Goal: Transaction & Acquisition: Purchase product/service

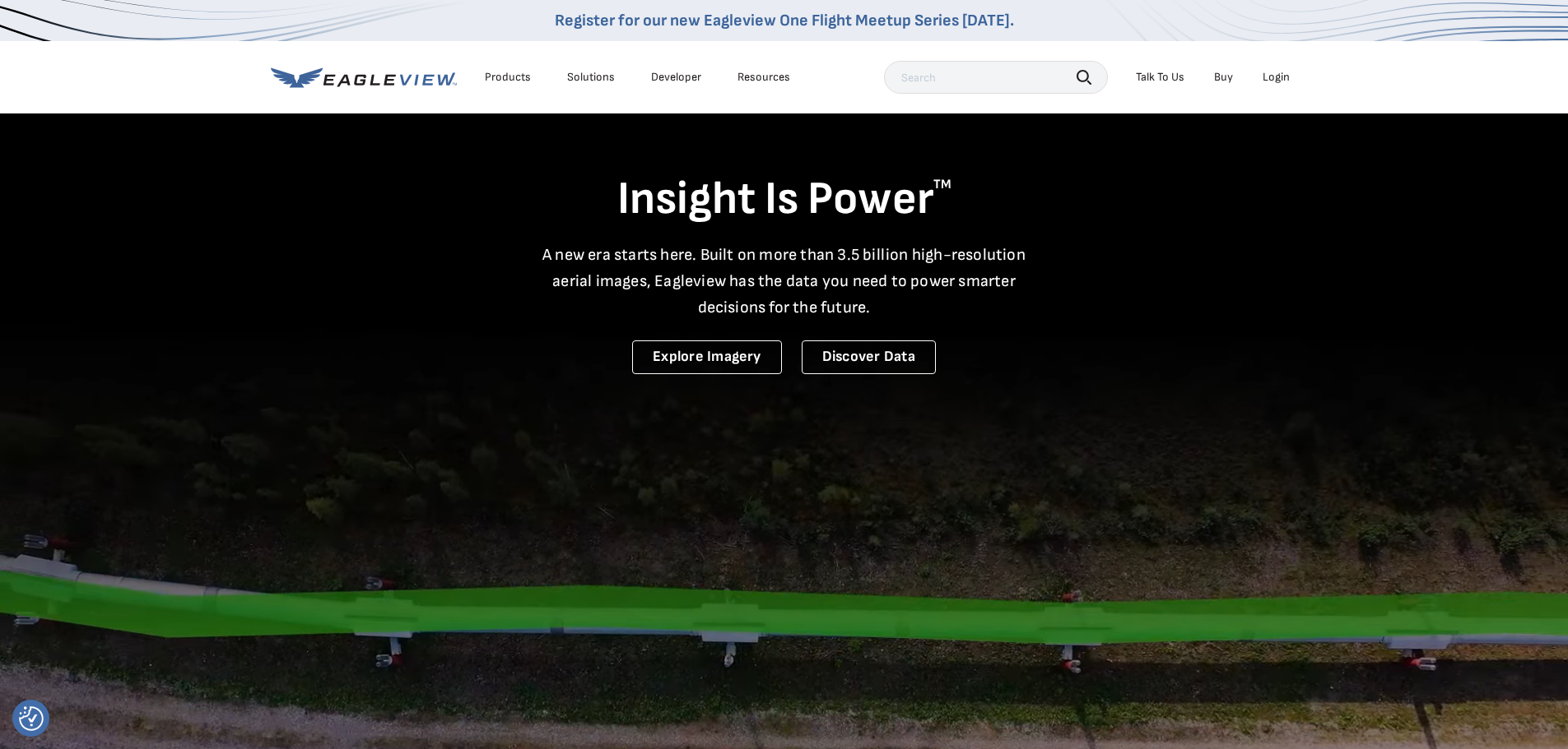
click at [1270, 77] on div "Login" at bounding box center [1276, 77] width 27 height 15
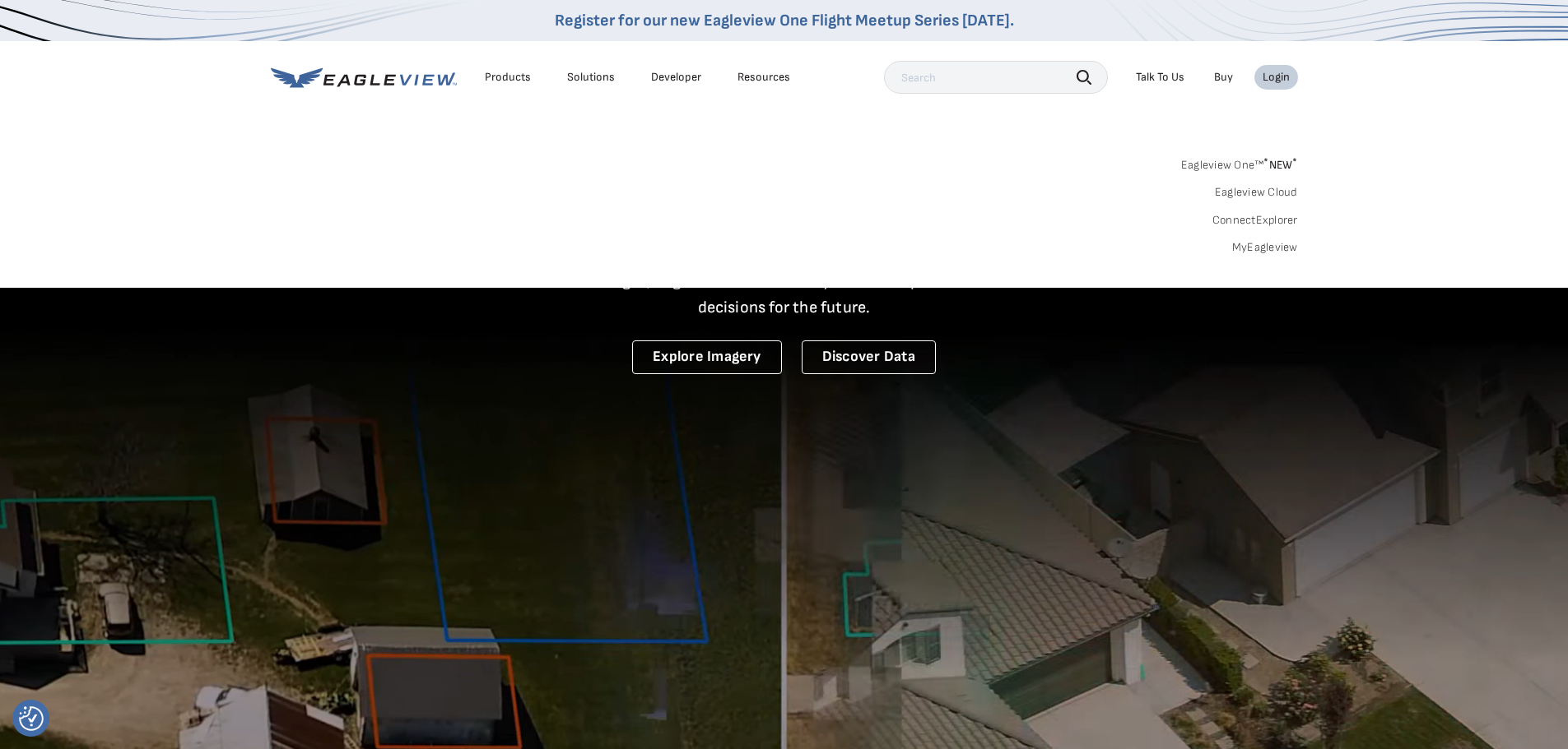
click at [1255, 244] on link "MyEagleview" at bounding box center [1264, 248] width 66 height 15
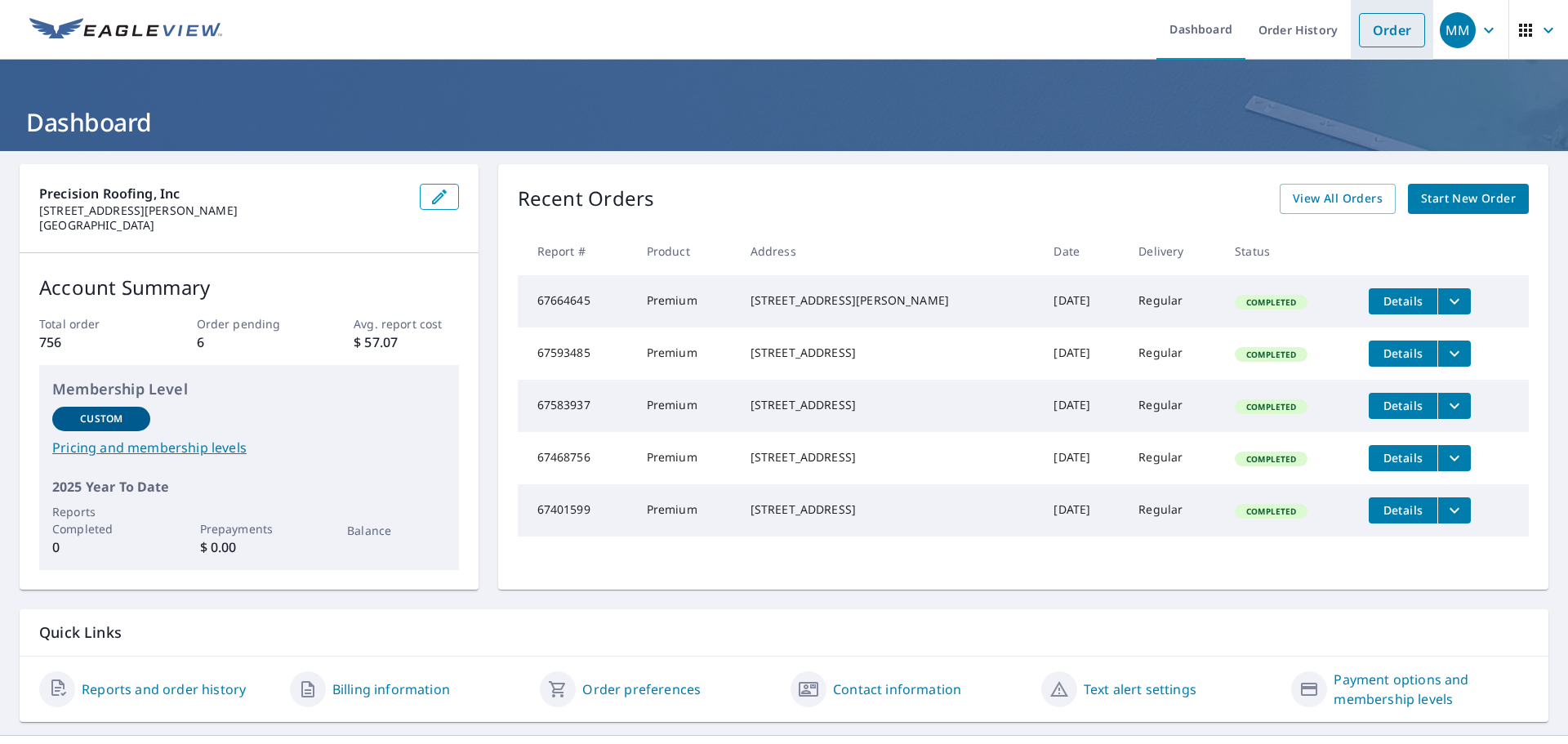
click at [1373, 31] on link "Order" at bounding box center [1392, 31] width 66 height 35
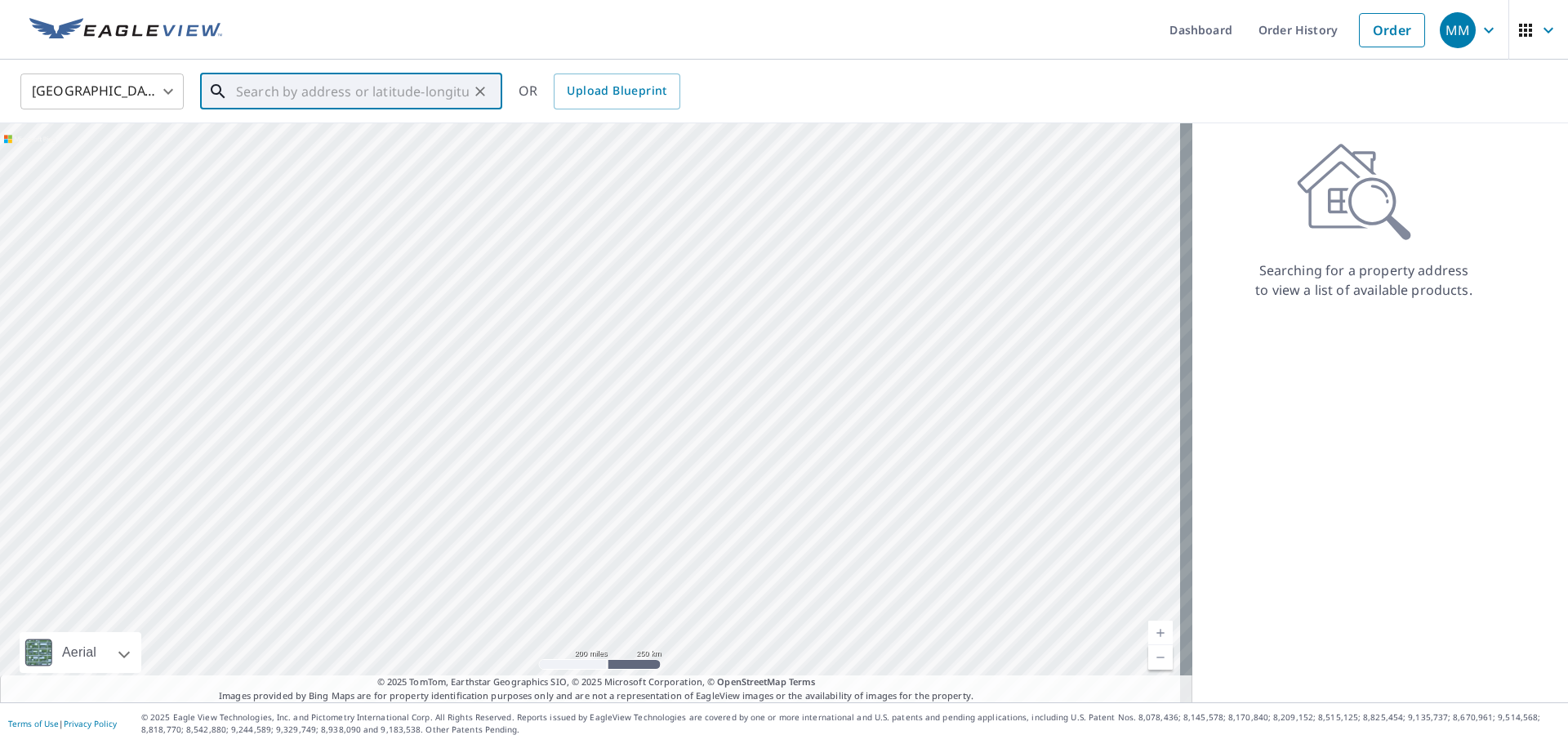
click at [325, 93] on input "text" at bounding box center [353, 91] width 233 height 45
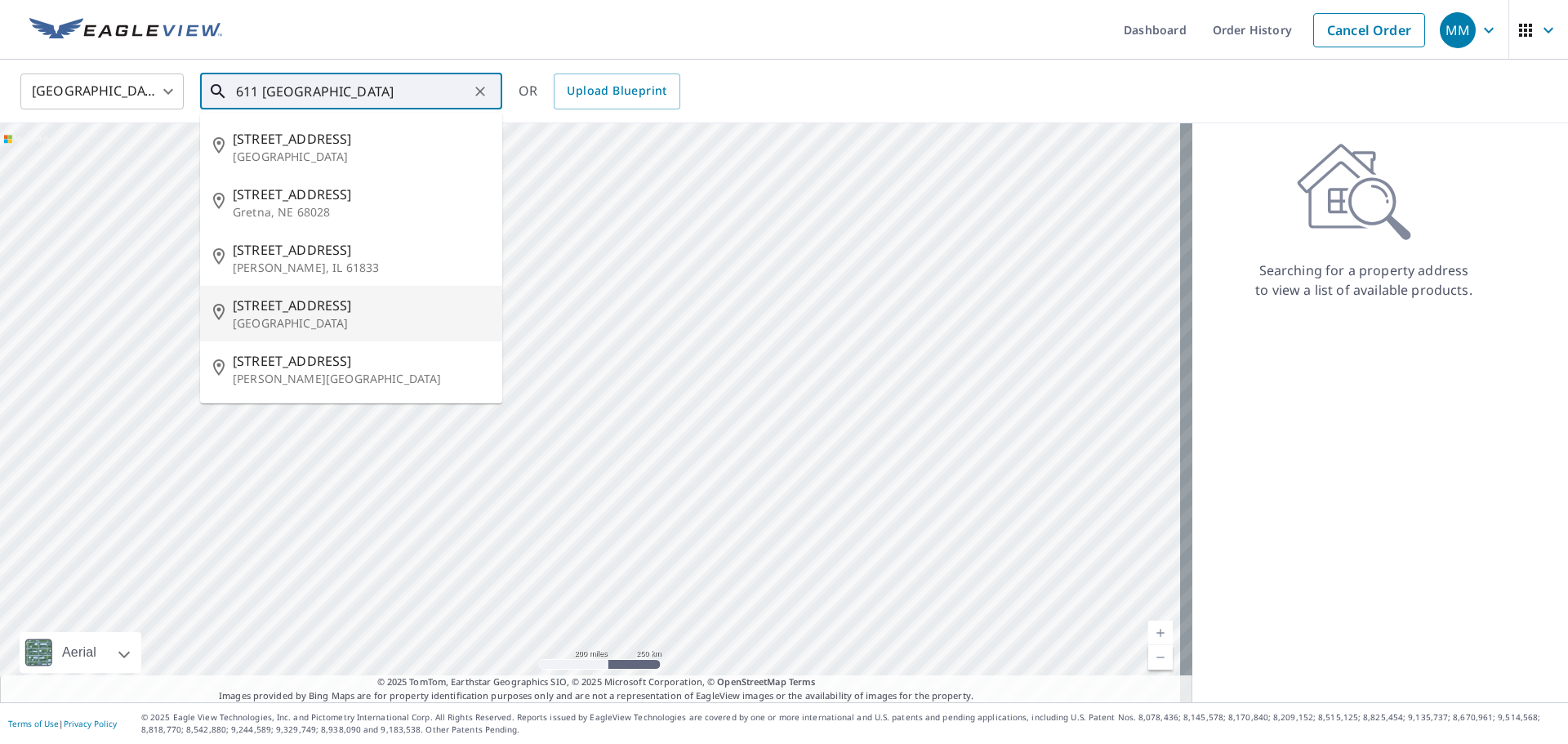
click at [264, 314] on div "611 Brentwood St Austin, TX 78752" at bounding box center [361, 313] width 256 height 36
type input "611 Brentwood St Austin, TX 78752"
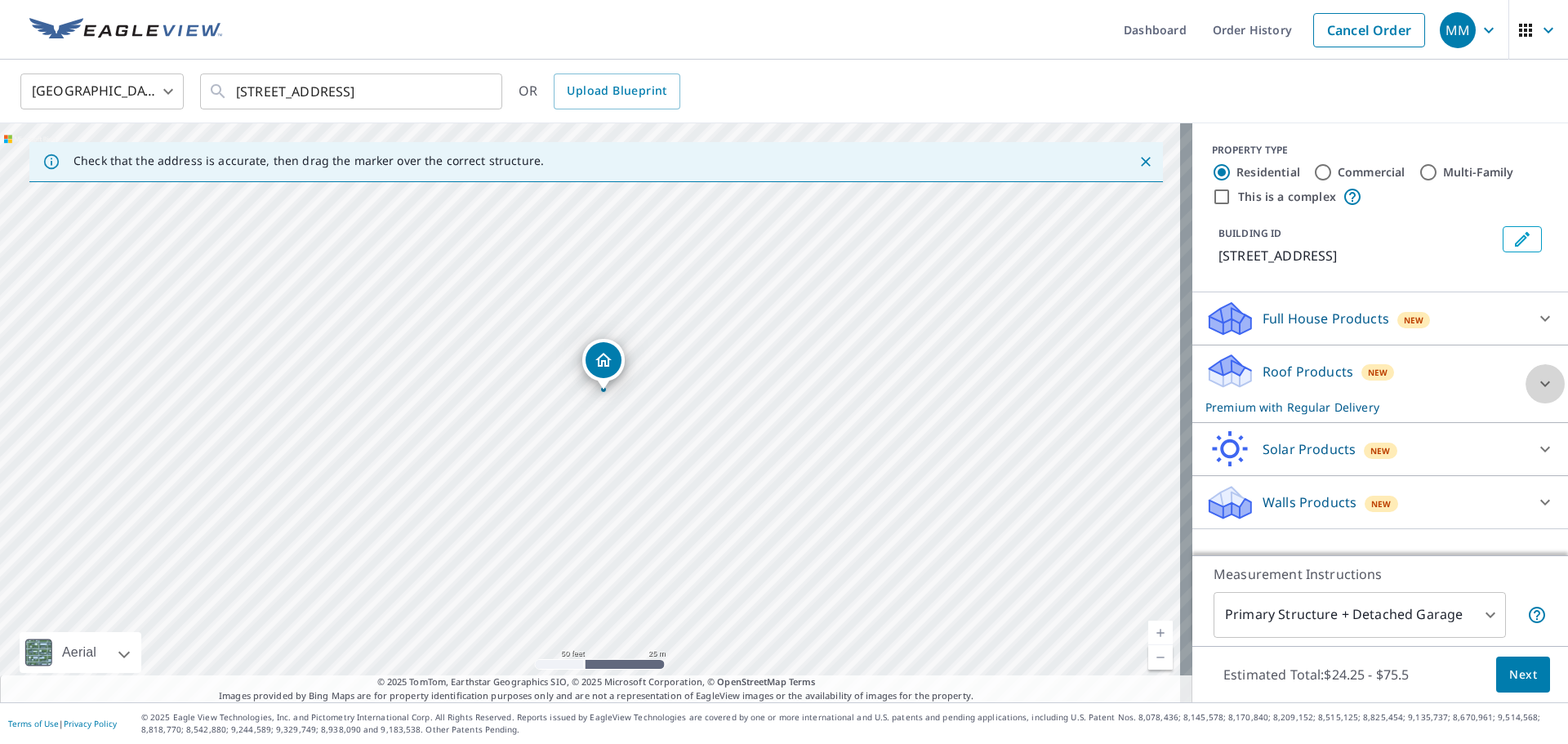
click at [1536, 386] on icon at bounding box center [1546, 384] width 20 height 20
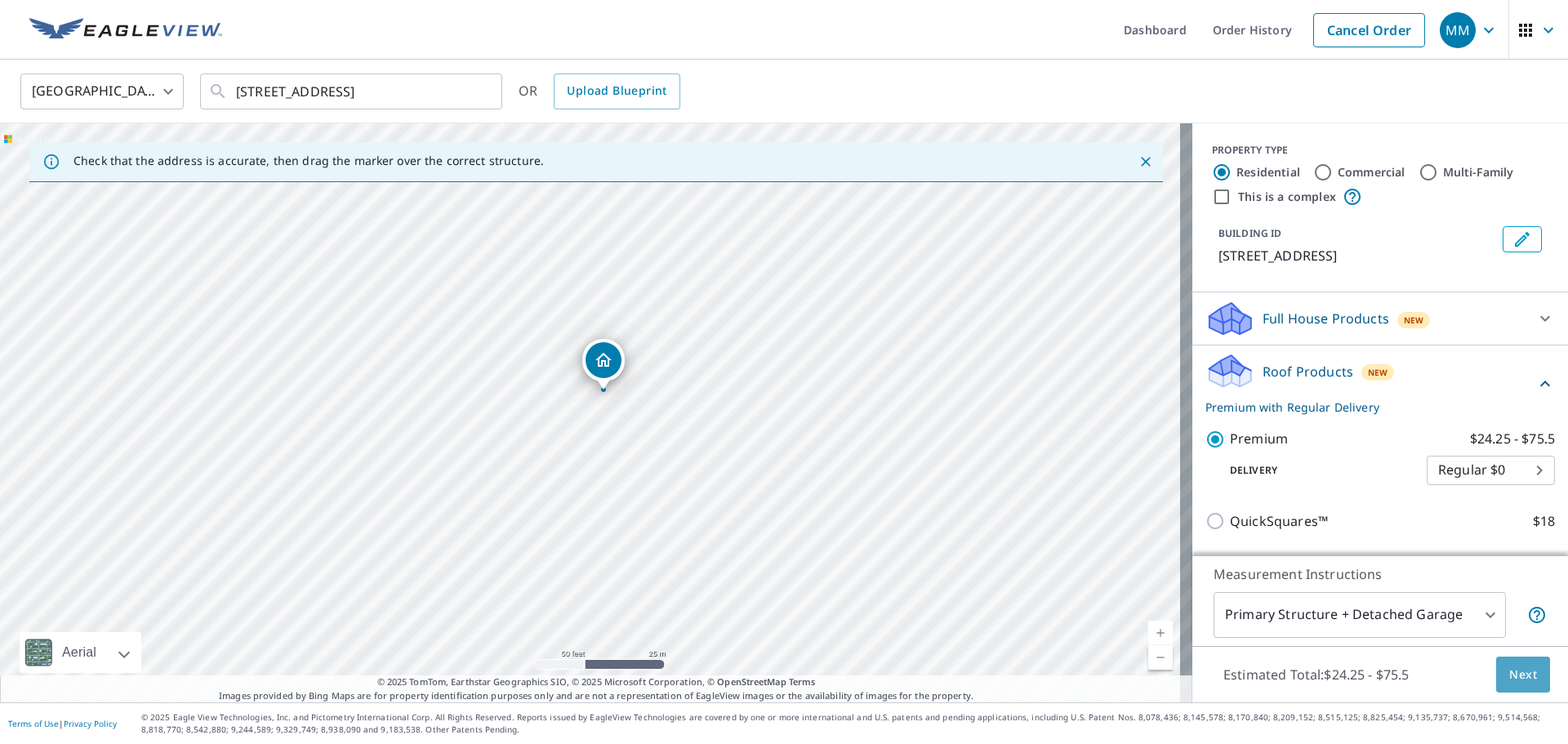
click at [1509, 677] on span "Next" at bounding box center [1523, 675] width 28 height 21
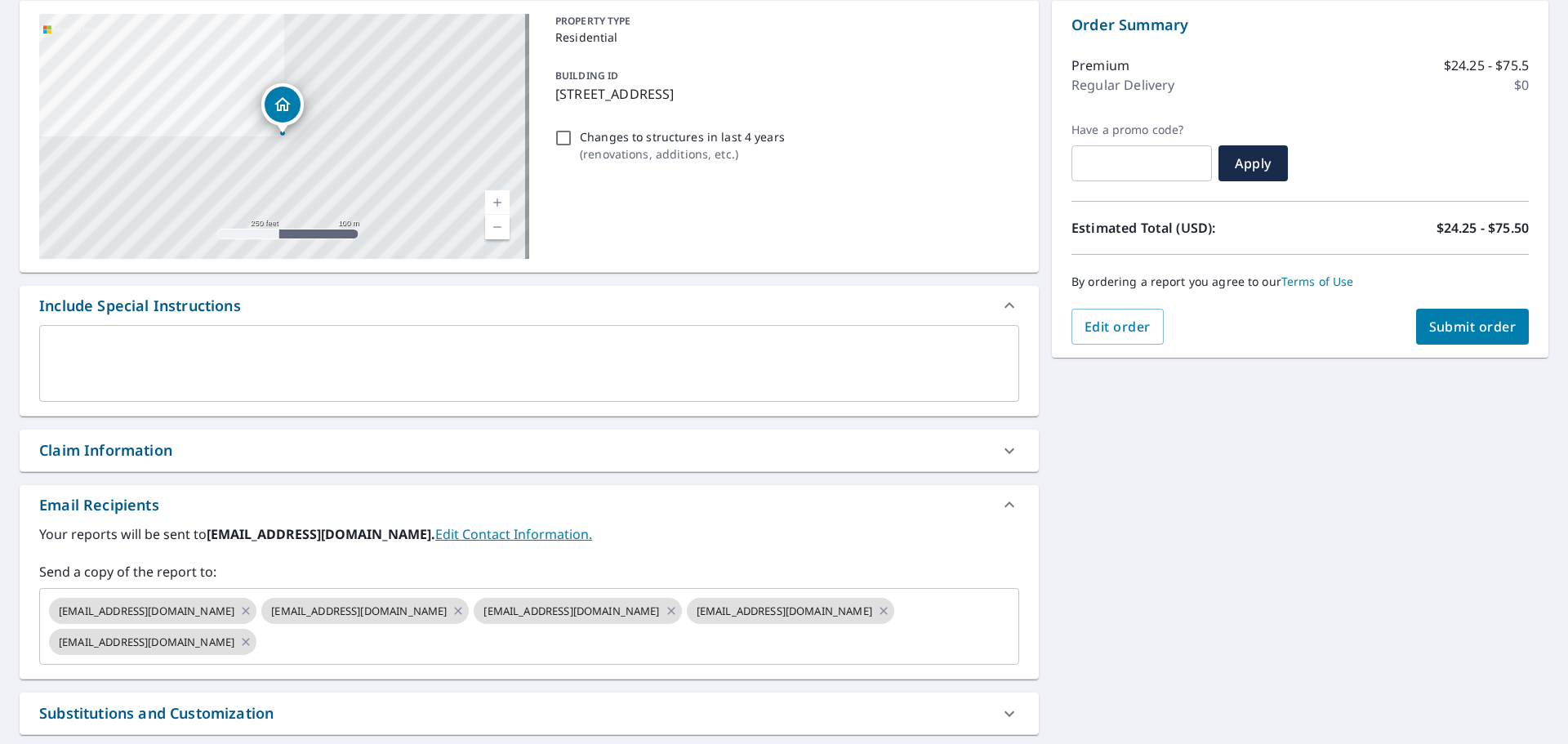
scroll to position [315, 0]
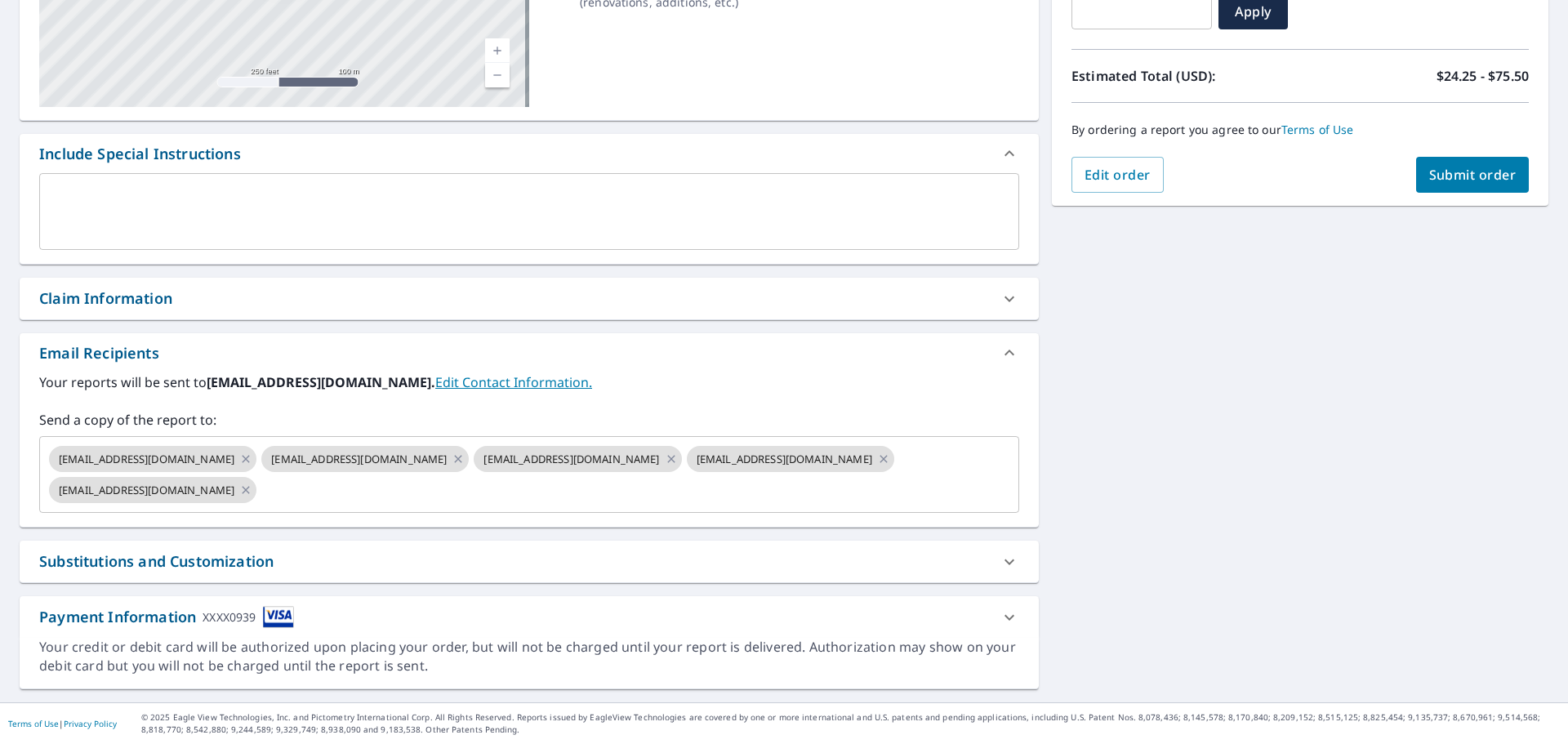
click at [1005, 564] on icon at bounding box center [1010, 562] width 20 height 20
checkbox input "true"
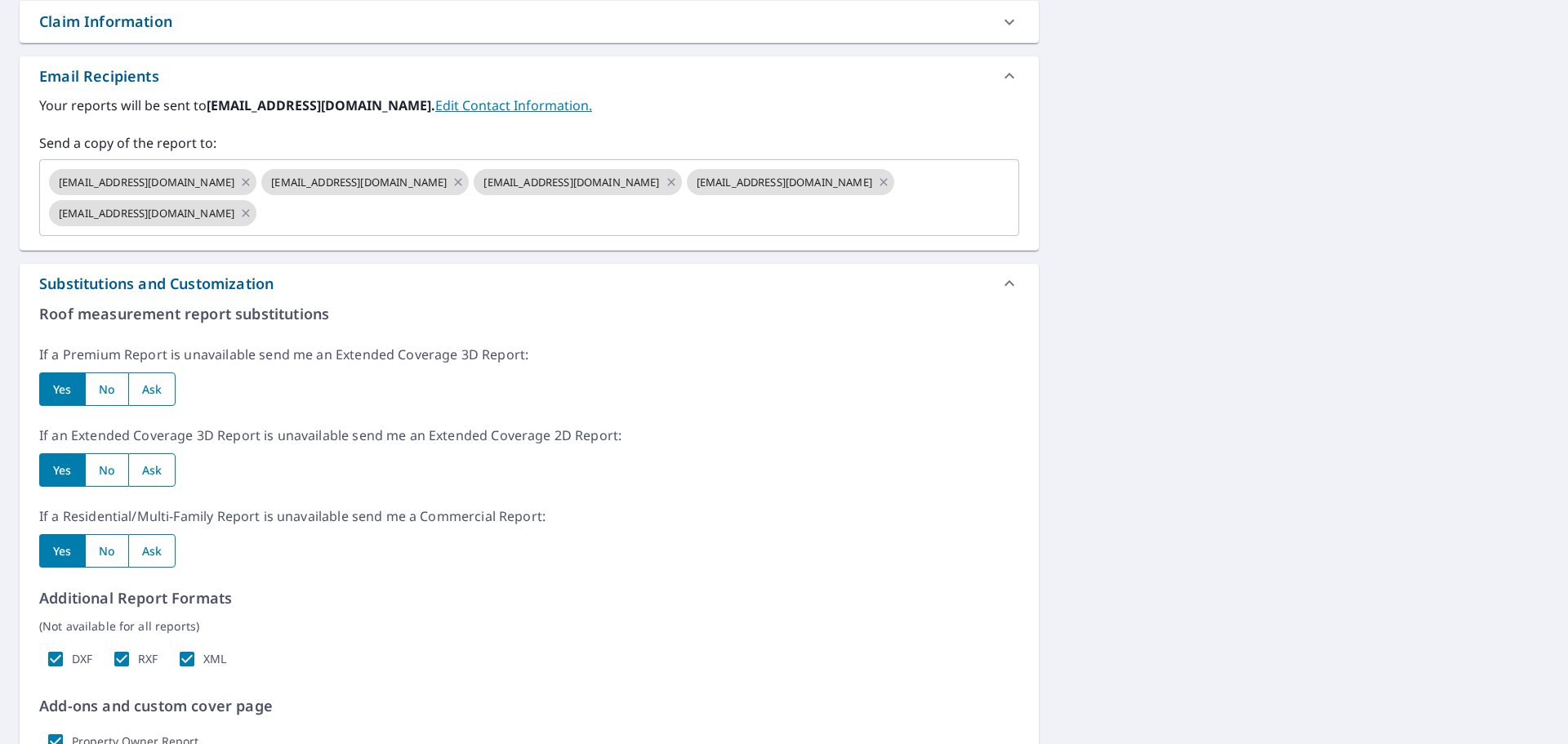
scroll to position [642, 0]
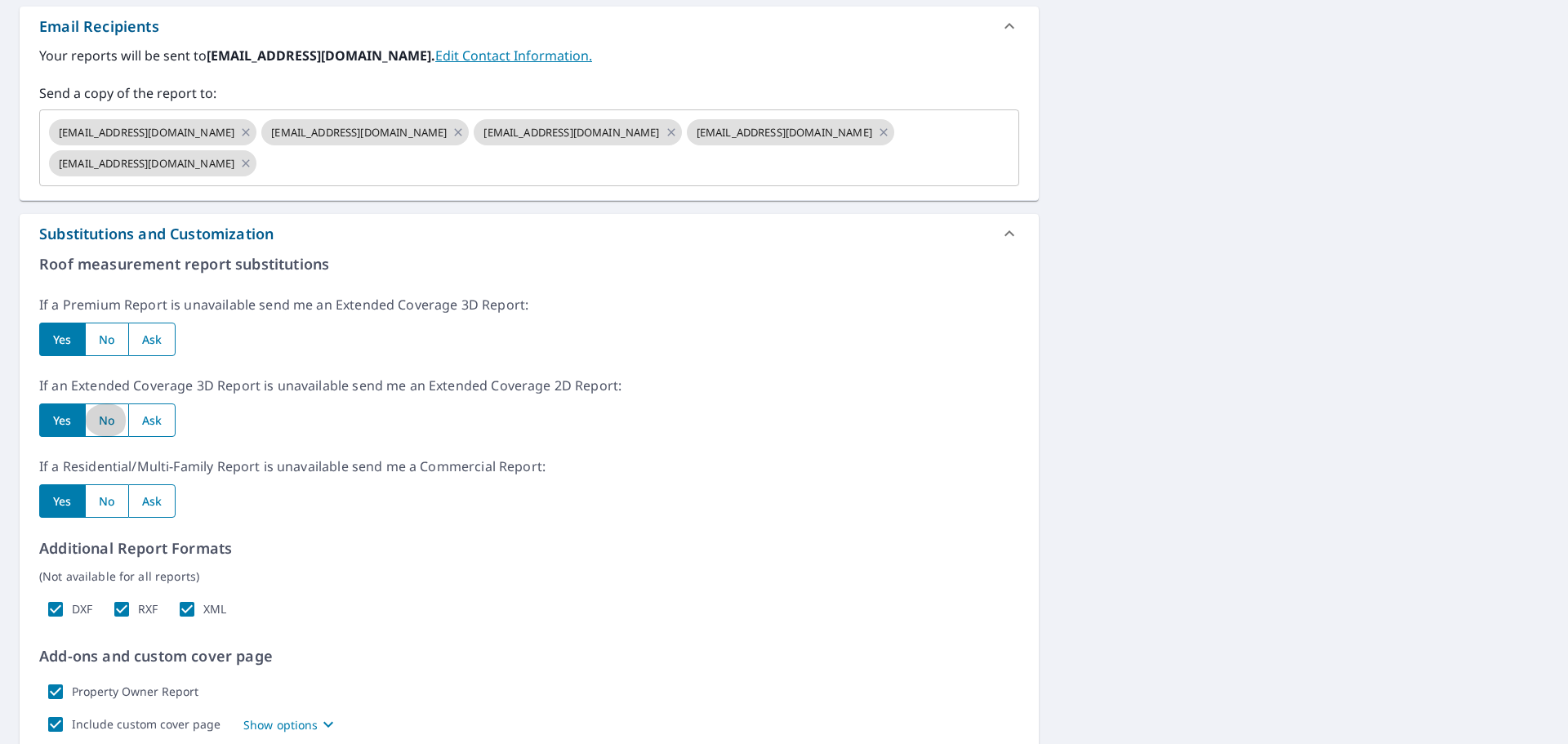
click at [107, 420] on input "radio" at bounding box center [107, 420] width 43 height 34
radio input "true"
checkbox input "true"
click at [104, 492] on input "radio" at bounding box center [107, 501] width 43 height 34
radio input "true"
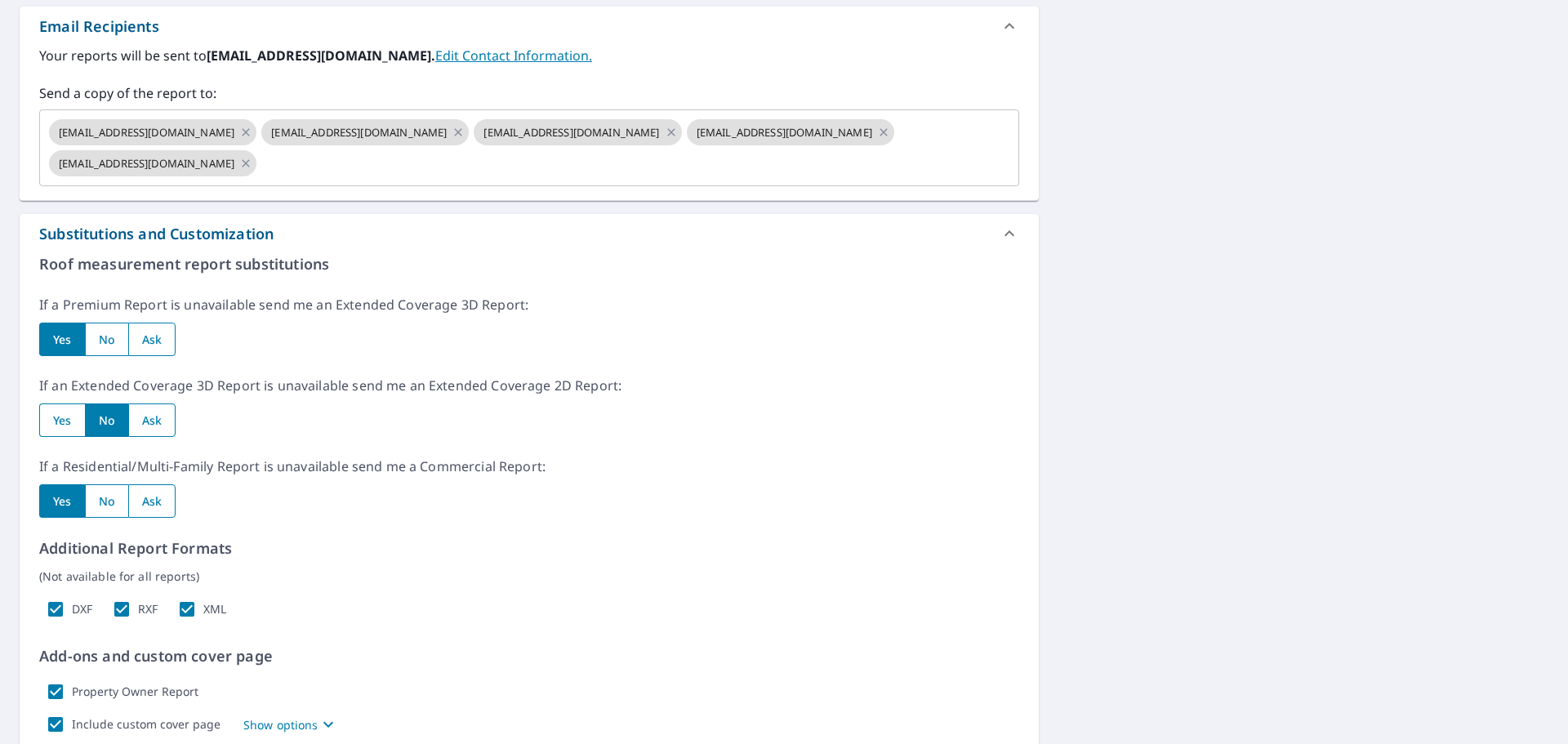
checkbox input "true"
click at [52, 606] on input "DXF" at bounding box center [55, 609] width 33 height 33
checkbox input "false"
checkbox input "true"
click at [119, 608] on input "RXF" at bounding box center [122, 609] width 33 height 33
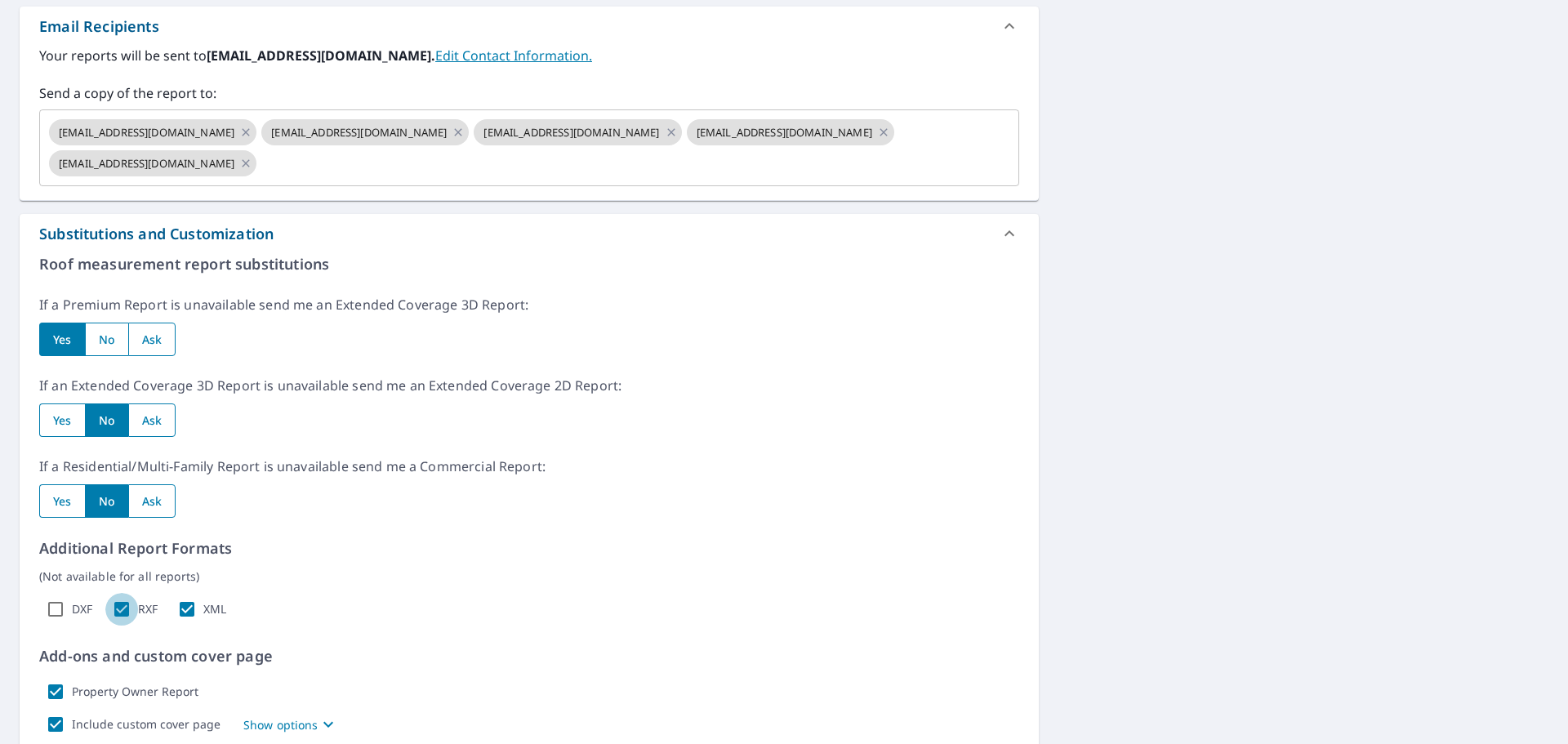
checkbox input "false"
checkbox input "true"
click at [187, 607] on input "XML" at bounding box center [188, 609] width 33 height 33
checkbox input "false"
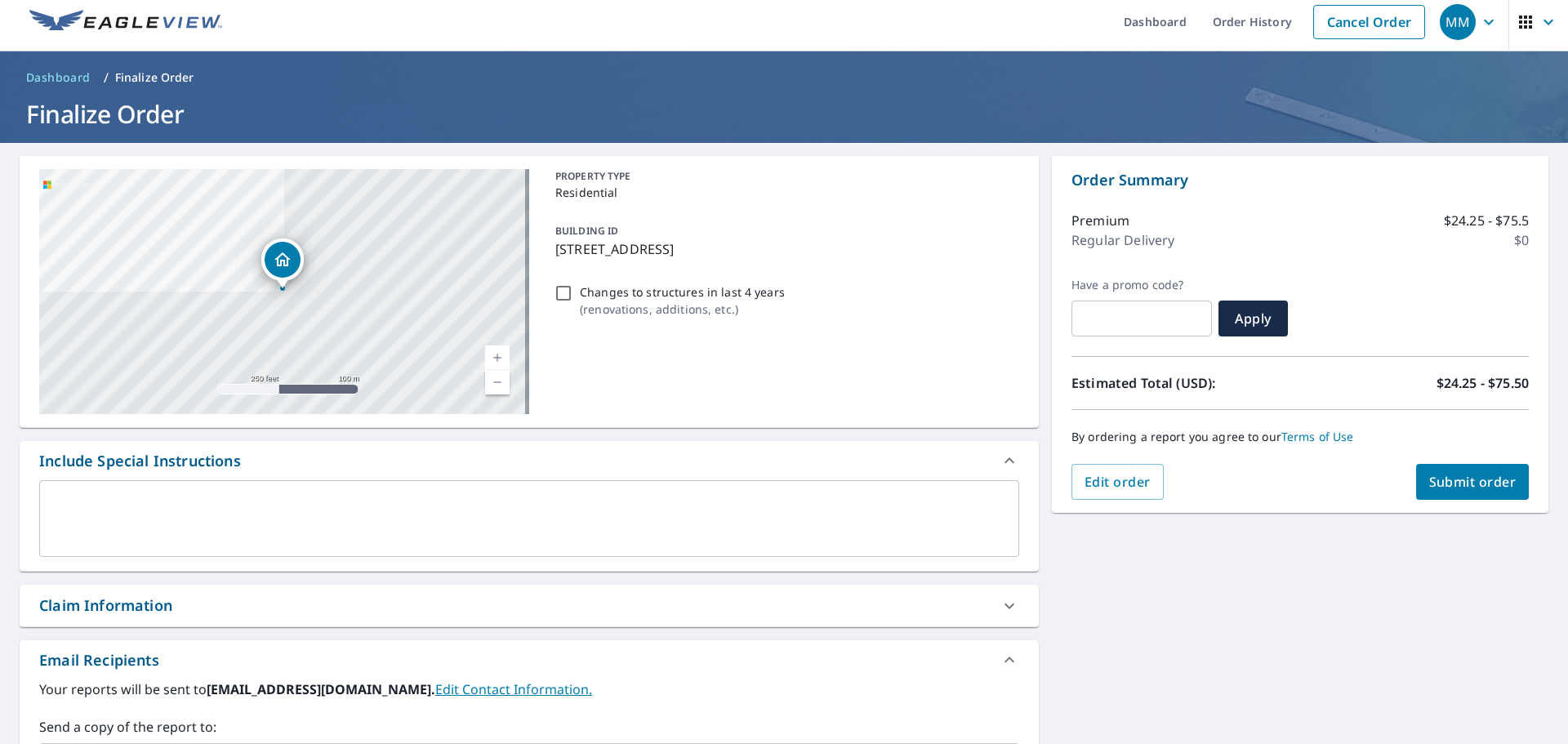
scroll to position [0, 0]
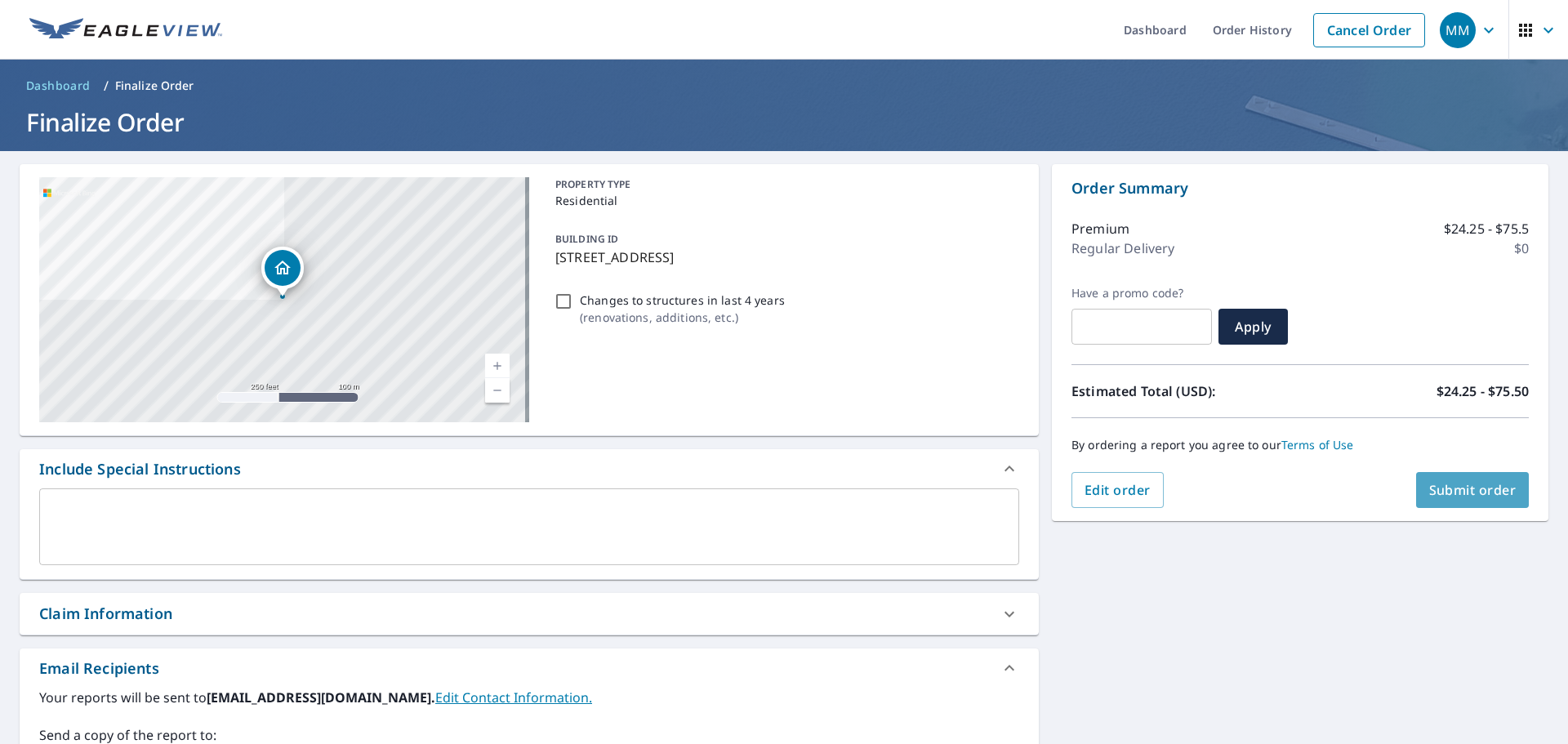
click at [1456, 485] on span "Submit order" at bounding box center [1473, 490] width 88 height 18
checkbox input "true"
